Goal: Submit feedback/report problem: Leave review/rating

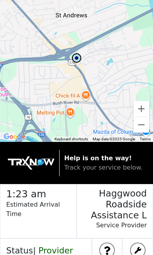
scroll to position [43, 0]
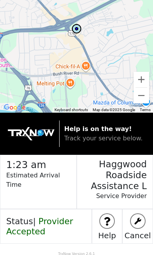
click at [108, 221] on img at bounding box center [107, 221] width 14 height 14
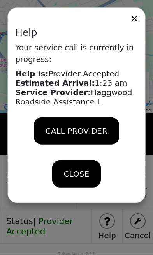
click at [62, 144] on div "CLOSE" at bounding box center [76, 130] width 85 height 27
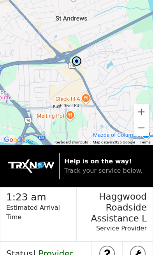
scroll to position [0, 0]
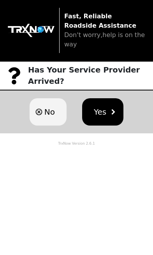
click at [111, 107] on button "Yes" at bounding box center [102, 111] width 41 height 27
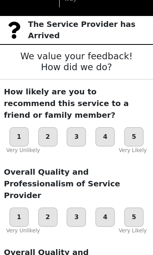
scroll to position [46, 0]
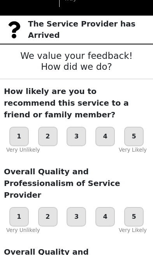
click at [137, 133] on div "5" at bounding box center [133, 135] width 19 height 19
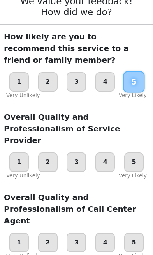
scroll to position [132, 0]
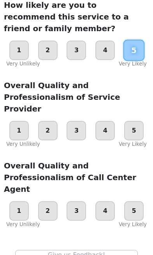
click at [140, 121] on div "5" at bounding box center [133, 130] width 19 height 19
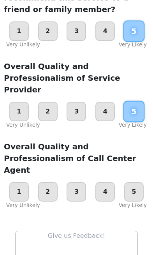
scroll to position [155, 0]
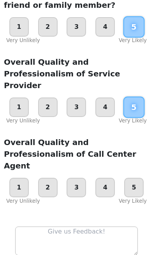
click at [133, 177] on div "5" at bounding box center [133, 186] width 19 height 19
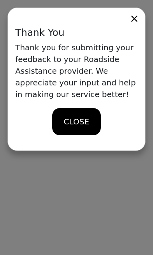
click at [79, 127] on span "CLOSE" at bounding box center [76, 122] width 25 height 12
click at [137, 14] on icon at bounding box center [134, 18] width 11 height 11
